Goal: Information Seeking & Learning: Learn about a topic

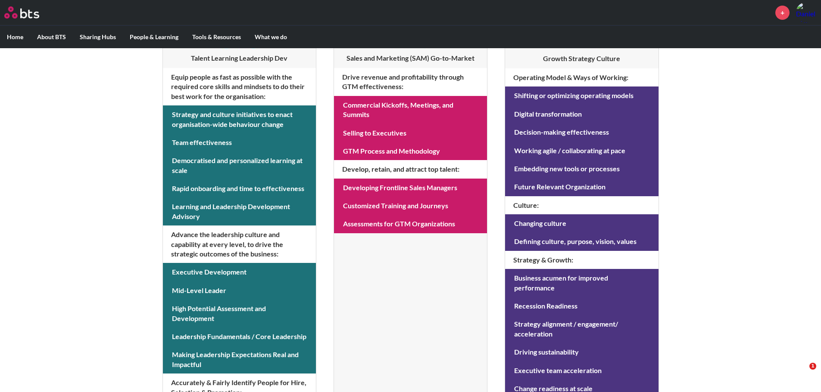
scroll to position [173, 0]
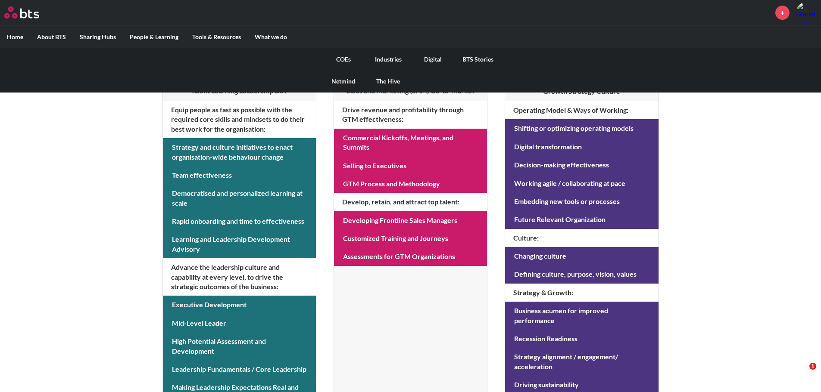
click at [346, 59] on link "COEs" at bounding box center [343, 59] width 45 height 22
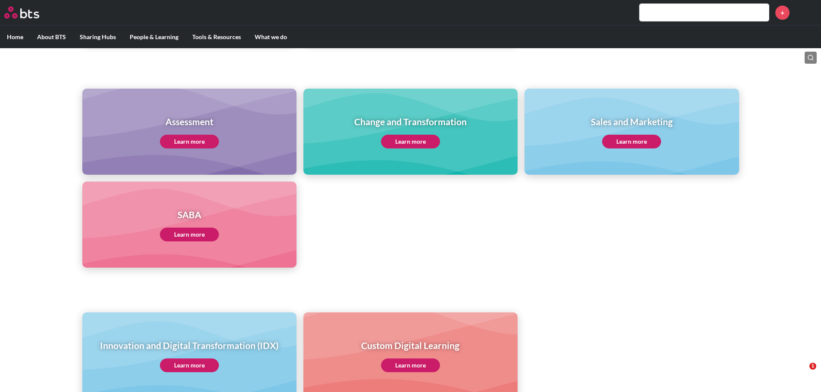
scroll to position [345, 0]
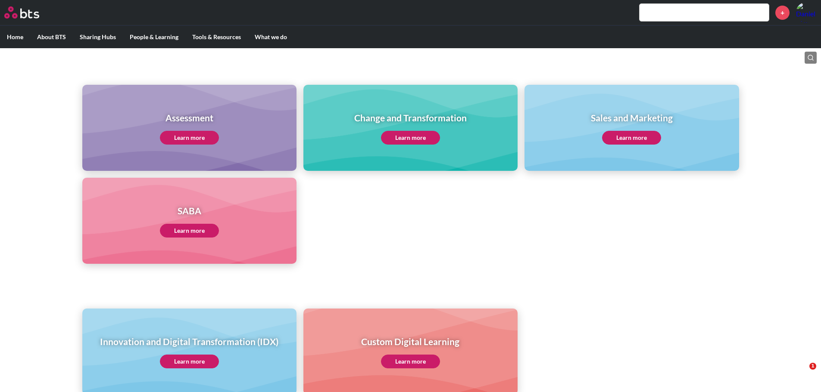
click at [193, 232] on link "Learn more" at bounding box center [189, 231] width 59 height 14
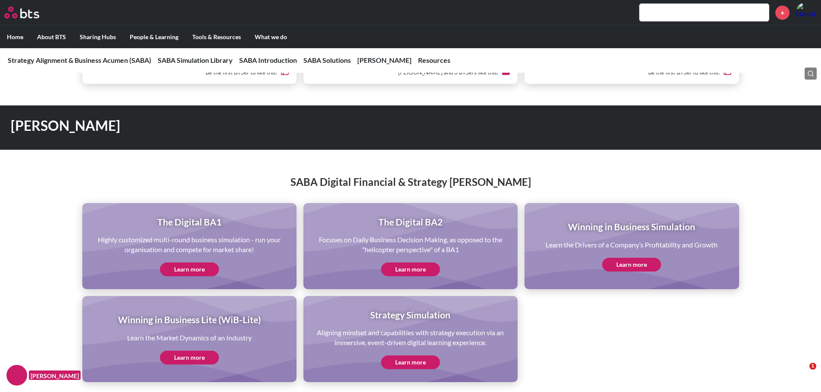
scroll to position [1624, 0]
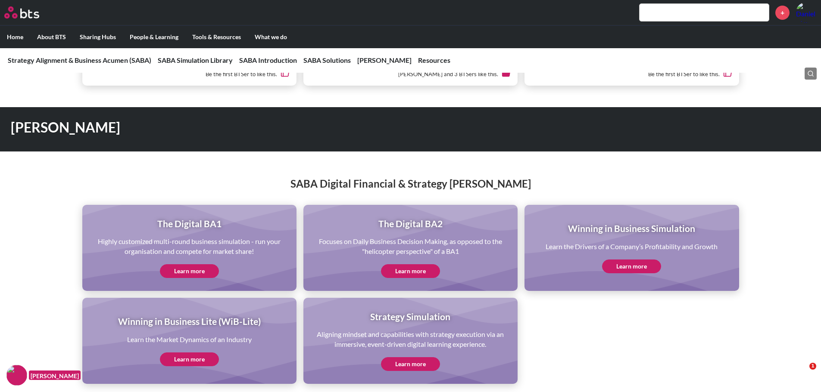
click at [177, 270] on link "Learn more" at bounding box center [189, 272] width 59 height 14
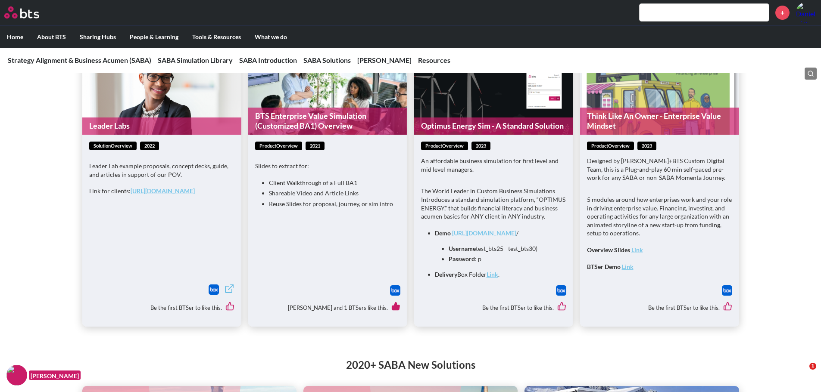
scroll to position [1021, 0]
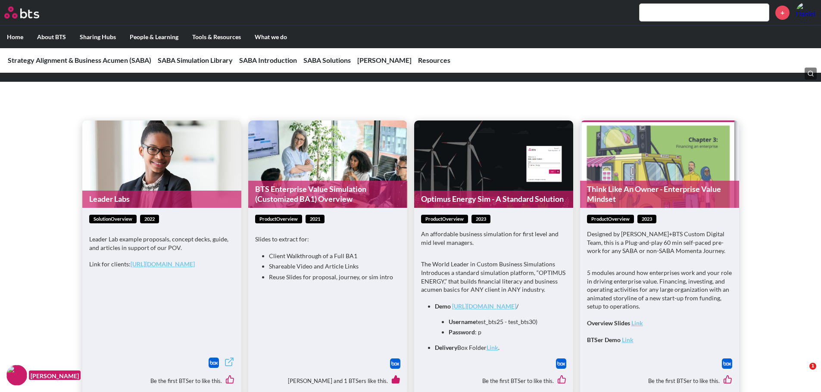
click at [394, 363] on img at bounding box center [395, 364] width 10 height 10
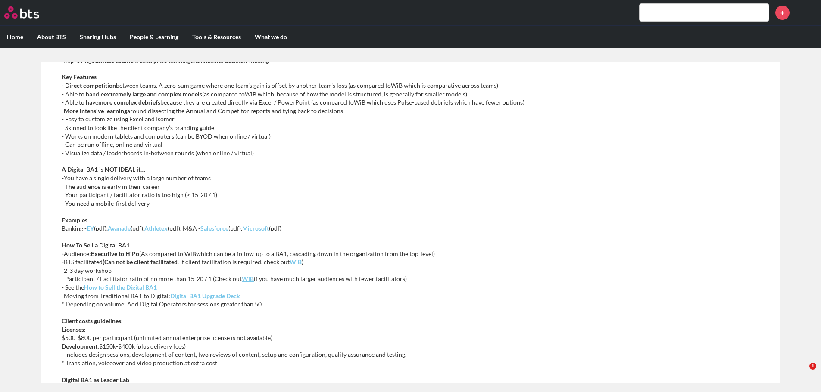
scroll to position [302, 0]
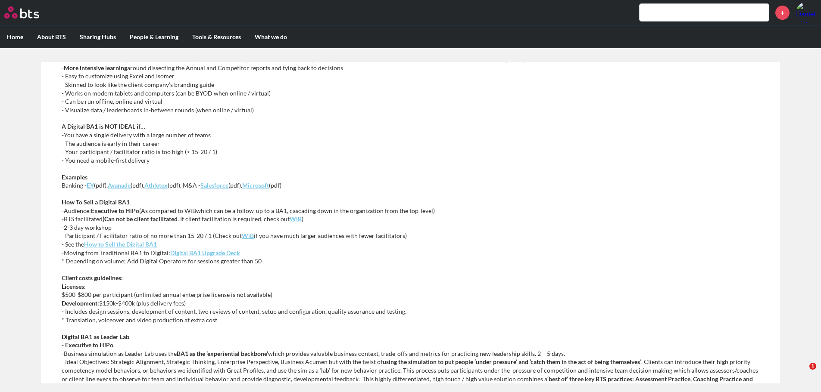
click at [137, 243] on em "How to Sell the Digital BA1" at bounding box center [120, 244] width 73 height 7
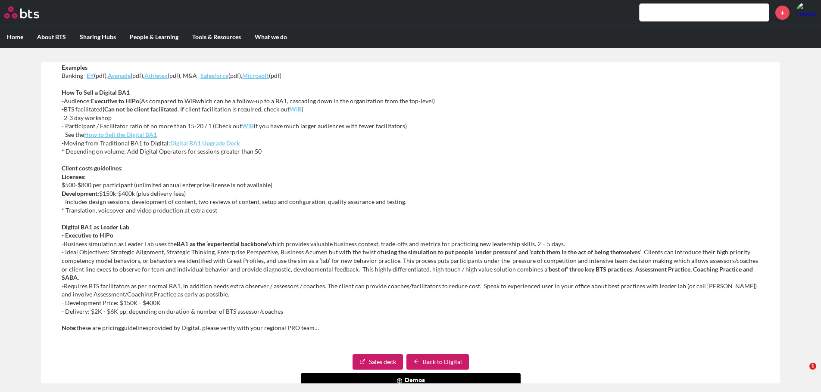
scroll to position [202, 0]
